Goal: Task Accomplishment & Management: Manage account settings

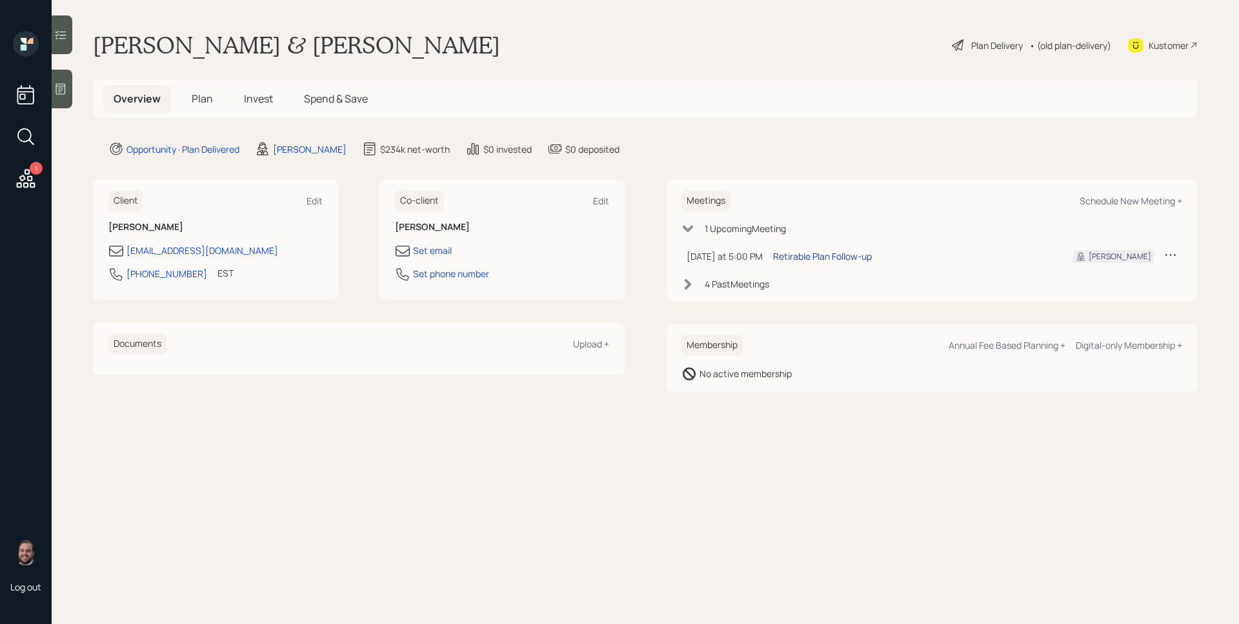
click at [833, 250] on div "Retirable Plan Follow-up" at bounding box center [822, 257] width 99 height 14
click at [24, 177] on icon at bounding box center [26, 178] width 19 height 19
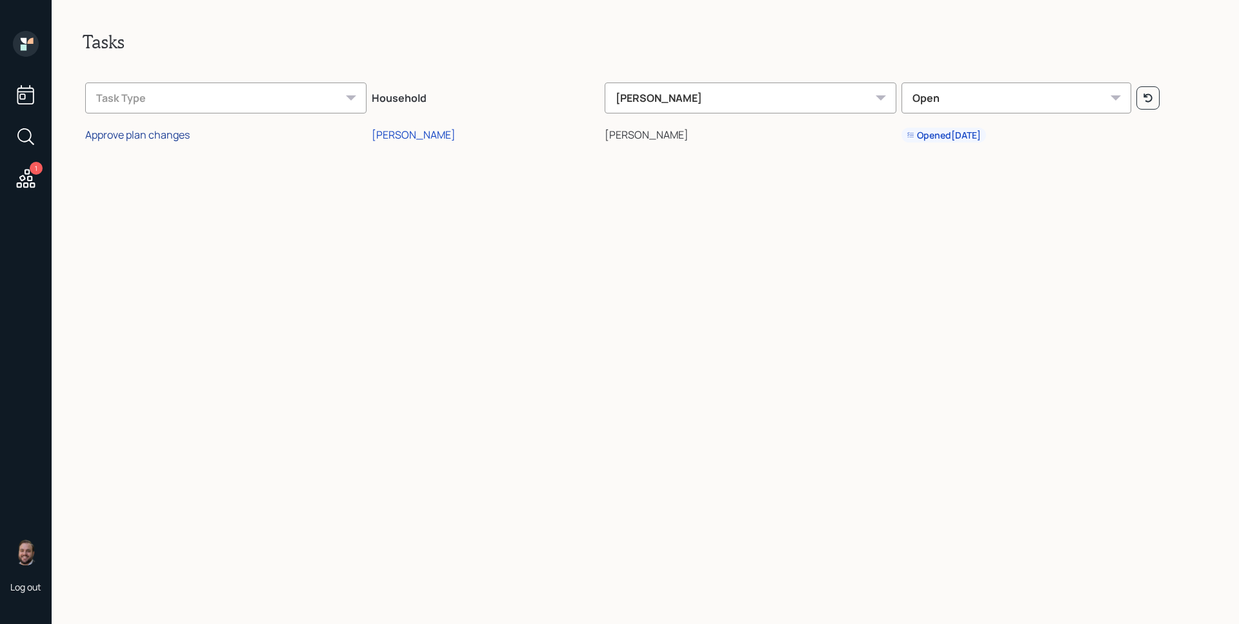
click at [168, 135] on div "Approve plan changes" at bounding box center [137, 135] width 104 height 14
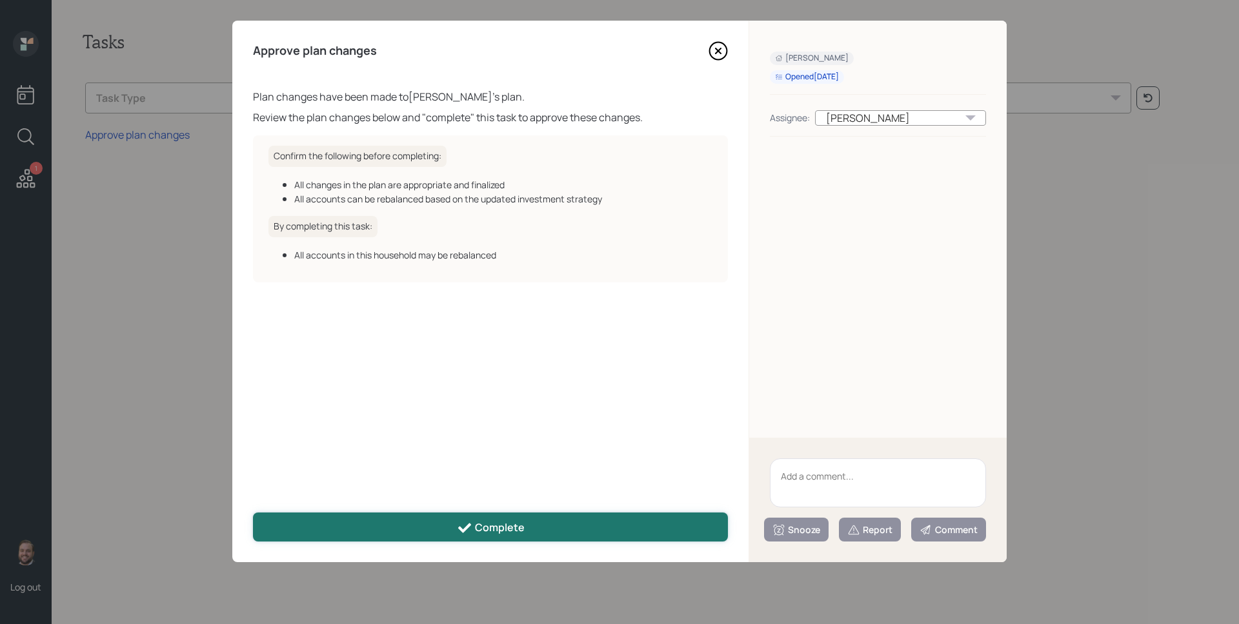
click at [575, 528] on button "Complete" at bounding box center [490, 527] width 475 height 29
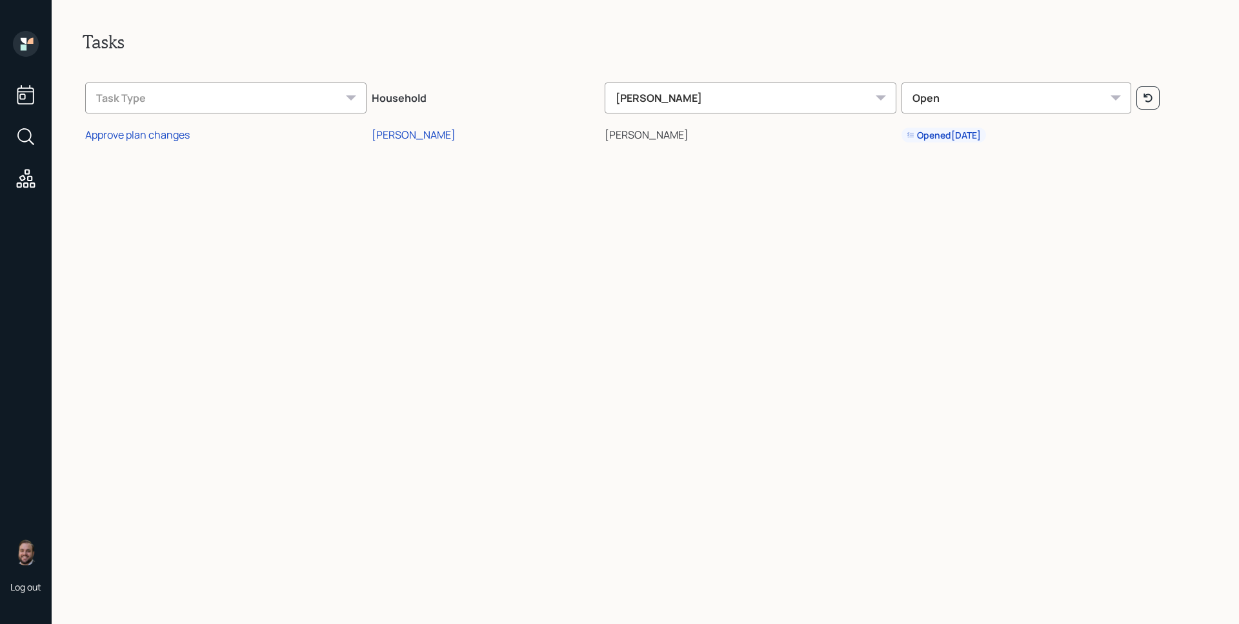
click at [35, 53] on icon at bounding box center [26, 44] width 26 height 26
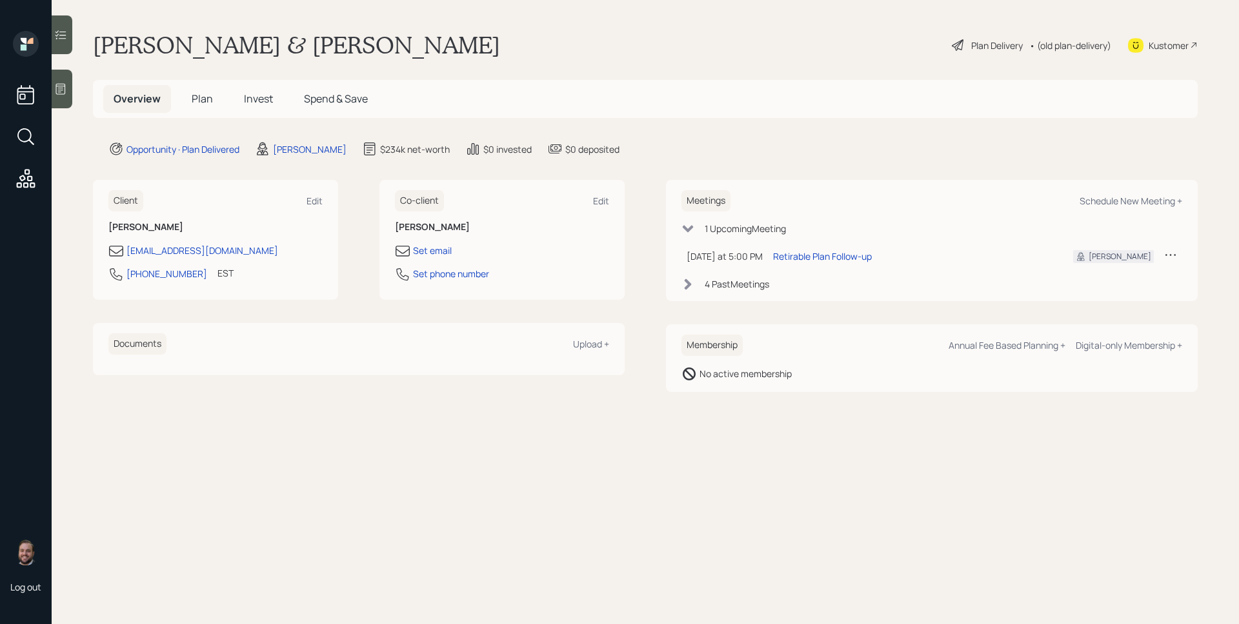
click at [215, 97] on h5 "Plan" at bounding box center [202, 99] width 42 height 28
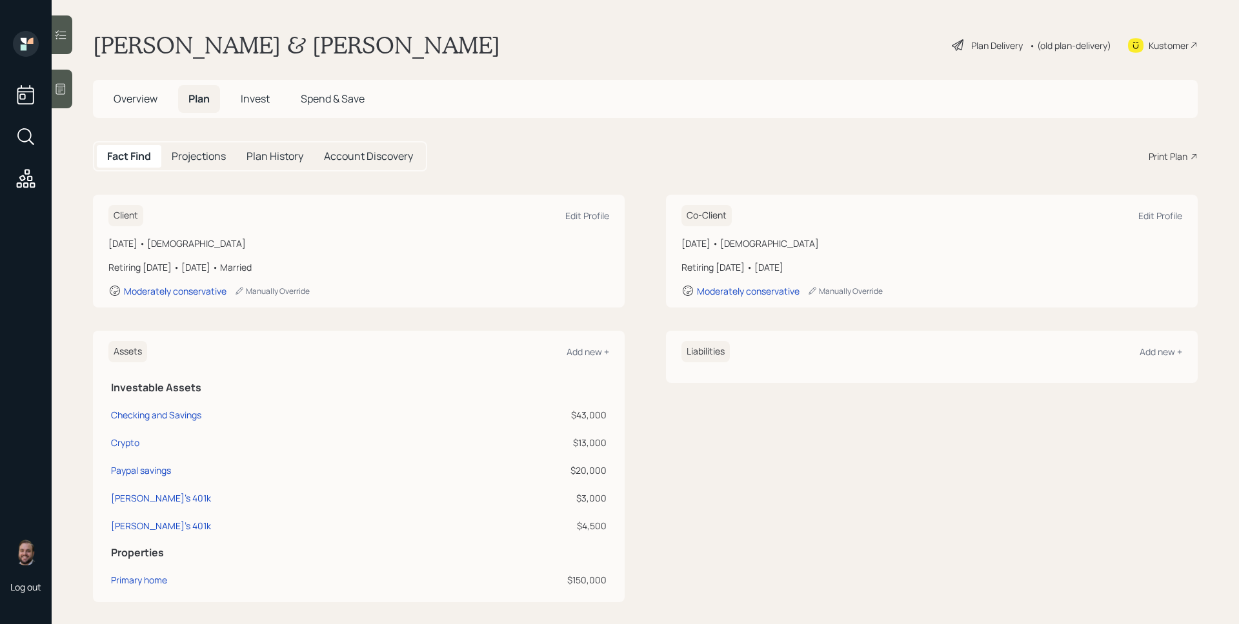
click at [257, 88] on h5 "Invest" at bounding box center [255, 99] width 50 height 28
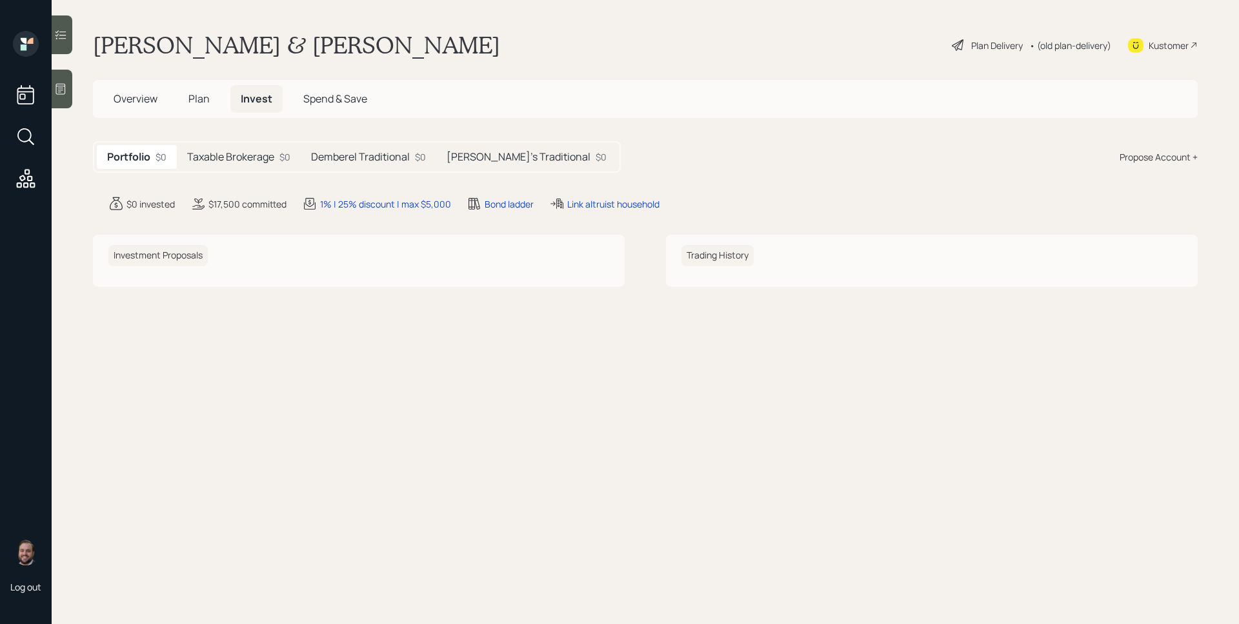
click at [256, 164] on div "Taxable Brokerage $0" at bounding box center [239, 157] width 124 height 24
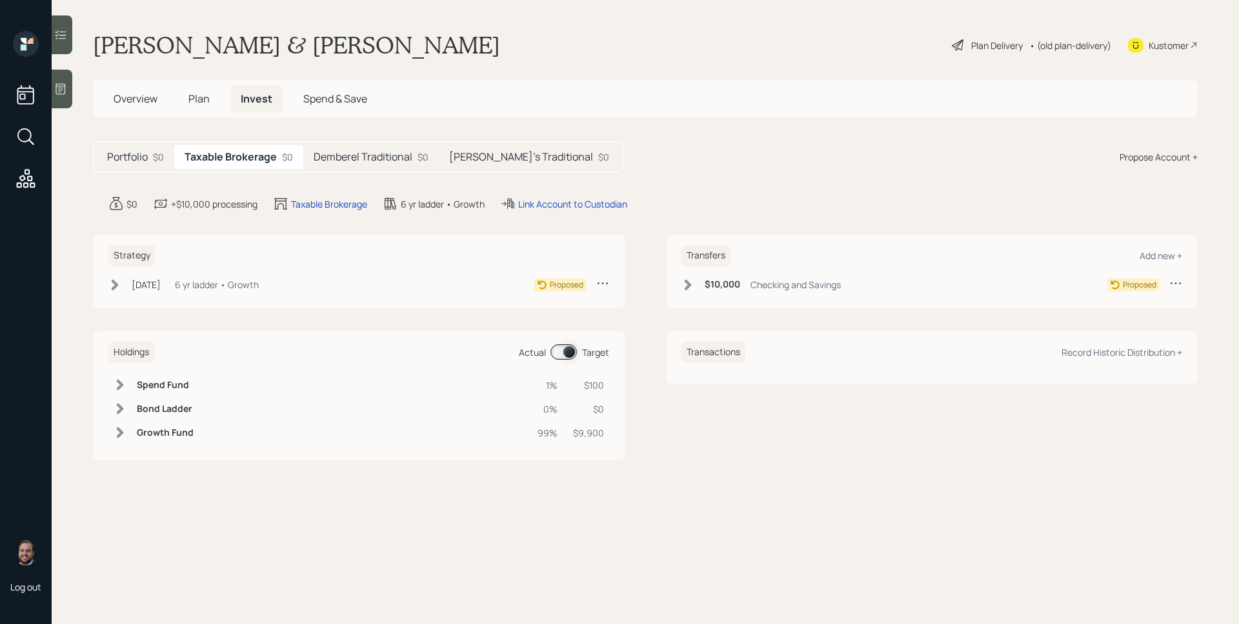
click at [349, 162] on h5 "Demberel Traditional" at bounding box center [362, 157] width 99 height 12
click at [487, 159] on h5 "Paul's Traditional" at bounding box center [520, 157] width 144 height 12
click at [372, 161] on h5 "Demberel Traditional" at bounding box center [357, 157] width 99 height 12
click at [290, 155] on div "Taxable Brokerage $0" at bounding box center [236, 157] width 124 height 24
click at [187, 97] on h5 "Plan" at bounding box center [199, 99] width 42 height 28
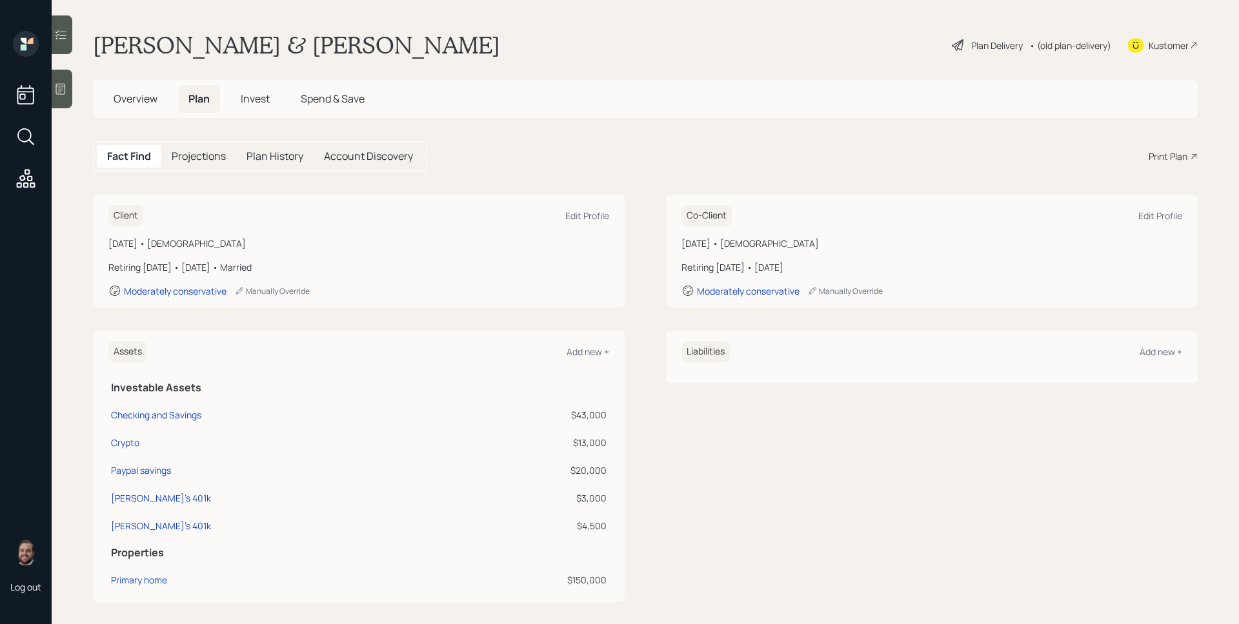
click at [1171, 155] on div "Print Plan" at bounding box center [1167, 157] width 39 height 14
click at [948, 135] on main "Paul & Demberel Cashman Plan Delivery • (old plan-delivery) Kustomer Overview P…" at bounding box center [645, 312] width 1187 height 624
click at [265, 101] on span "Invest" at bounding box center [255, 99] width 29 height 14
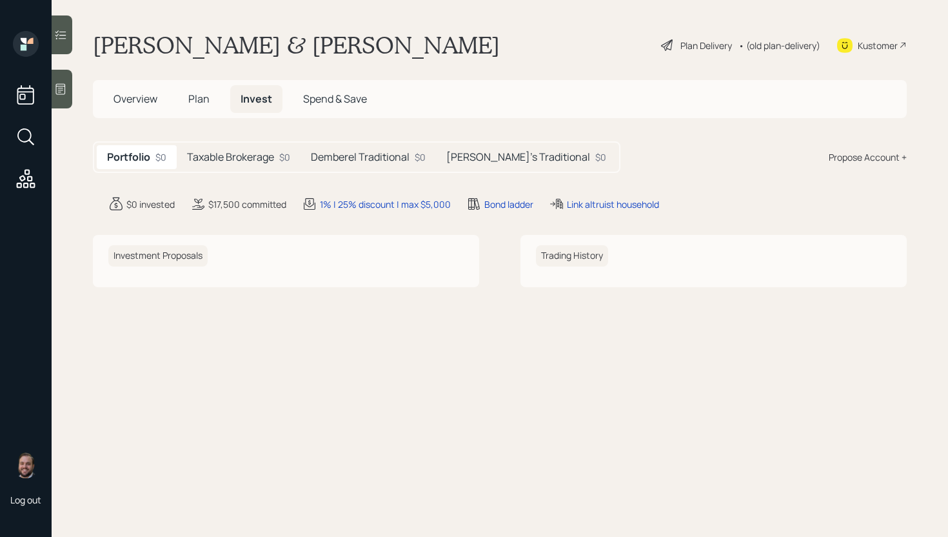
click at [183, 98] on h5 "Plan" at bounding box center [199, 99] width 42 height 28
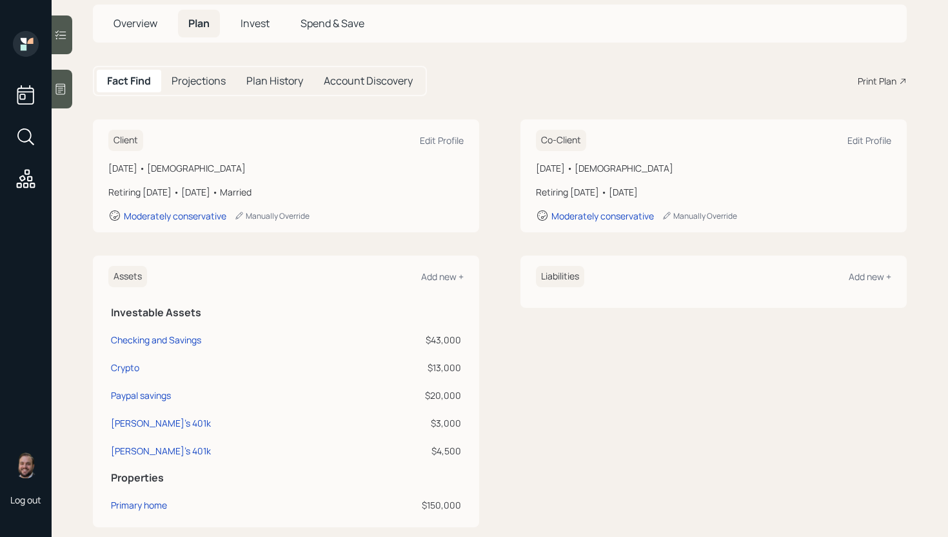
scroll to position [77, 0]
click at [248, 23] on span "Invest" at bounding box center [255, 22] width 29 height 14
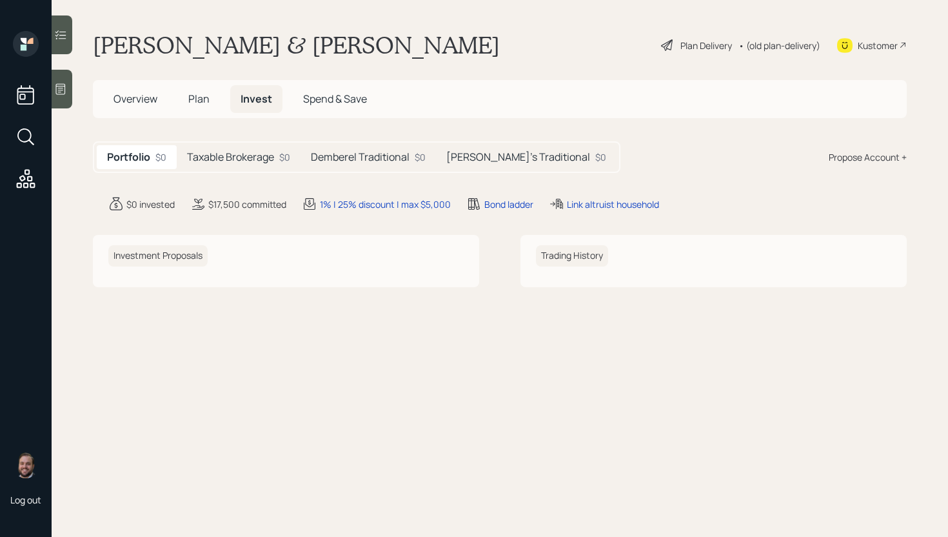
click at [244, 164] on div "Taxable Brokerage $0" at bounding box center [239, 157] width 124 height 24
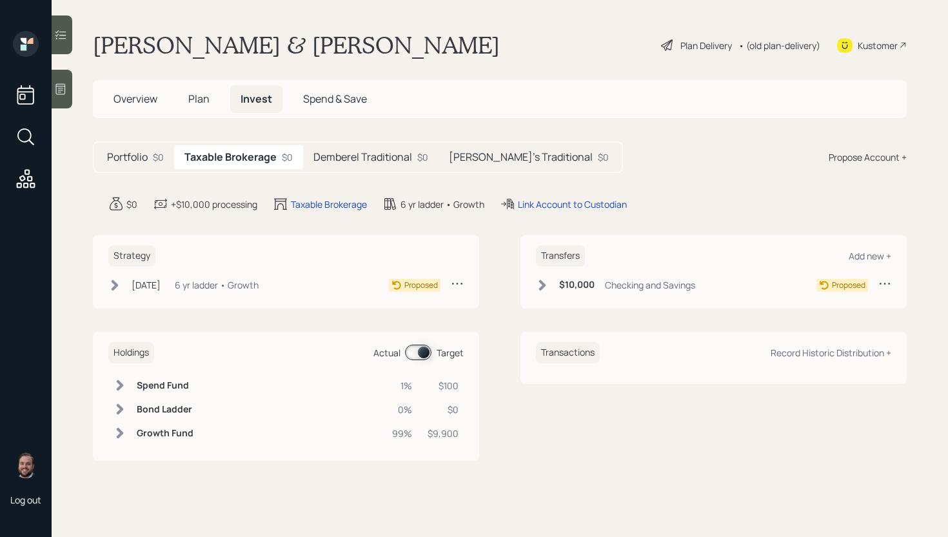
click at [353, 159] on h5 "Demberel Traditional" at bounding box center [362, 157] width 99 height 12
click at [483, 159] on h5 "Paul's Traditional" at bounding box center [520, 157] width 144 height 12
click at [340, 151] on h5 "Demberel Traditional" at bounding box center [357, 157] width 99 height 12
click at [252, 159] on h5 "Taxable Brokerage" at bounding box center [227, 157] width 87 height 12
click at [143, 157] on h5 "Portfolio" at bounding box center [127, 157] width 41 height 12
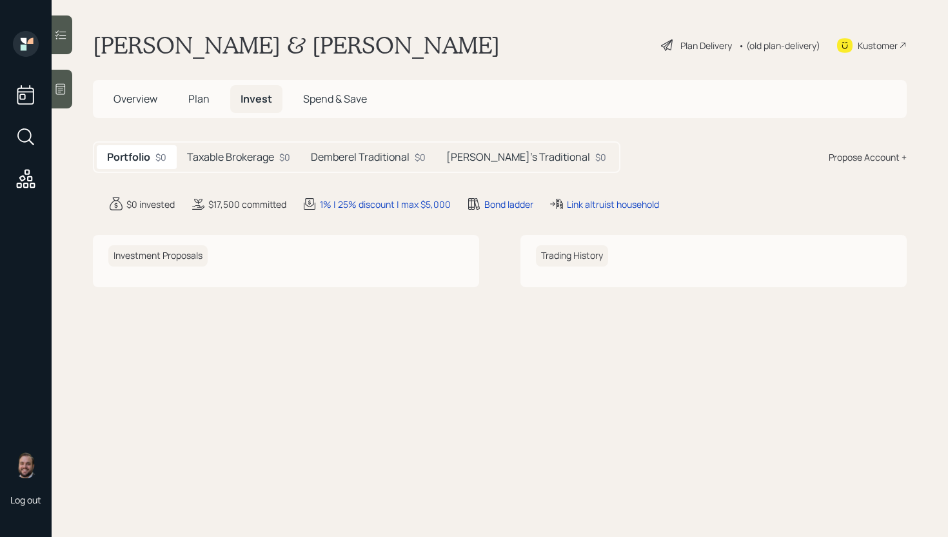
click at [59, 95] on icon at bounding box center [60, 89] width 13 height 13
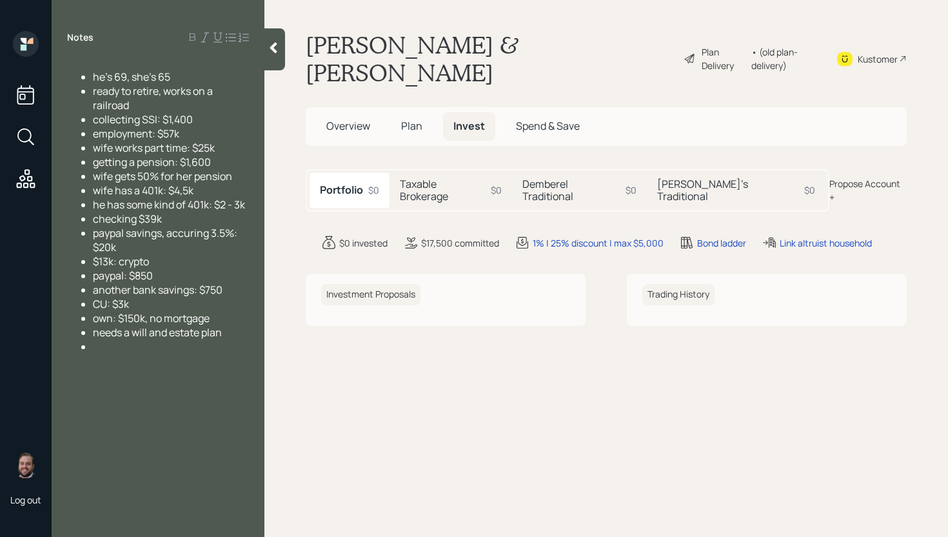
click at [34, 131] on icon at bounding box center [25, 136] width 23 height 23
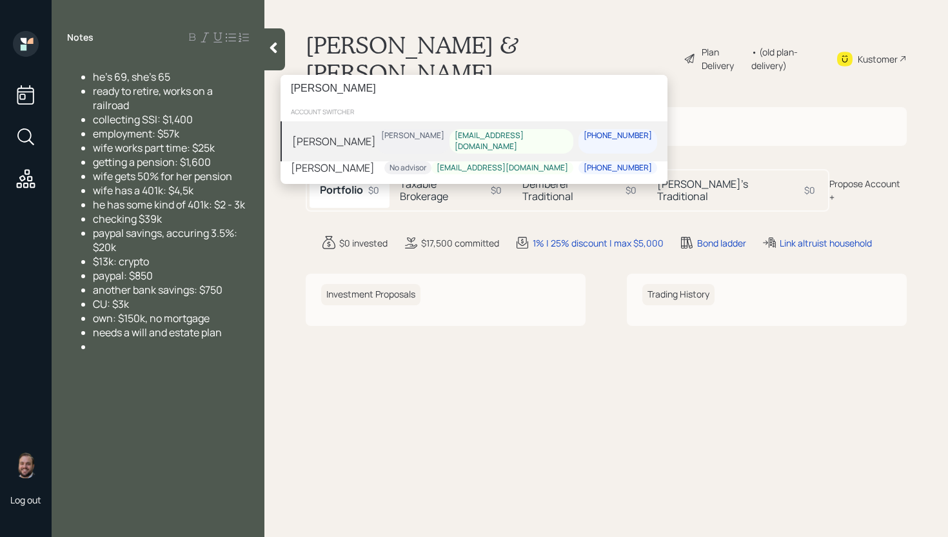
type input "davina"
click at [363, 136] on div "[PERSON_NAME]" at bounding box center [334, 141] width 84 height 15
